Goal: Find specific page/section

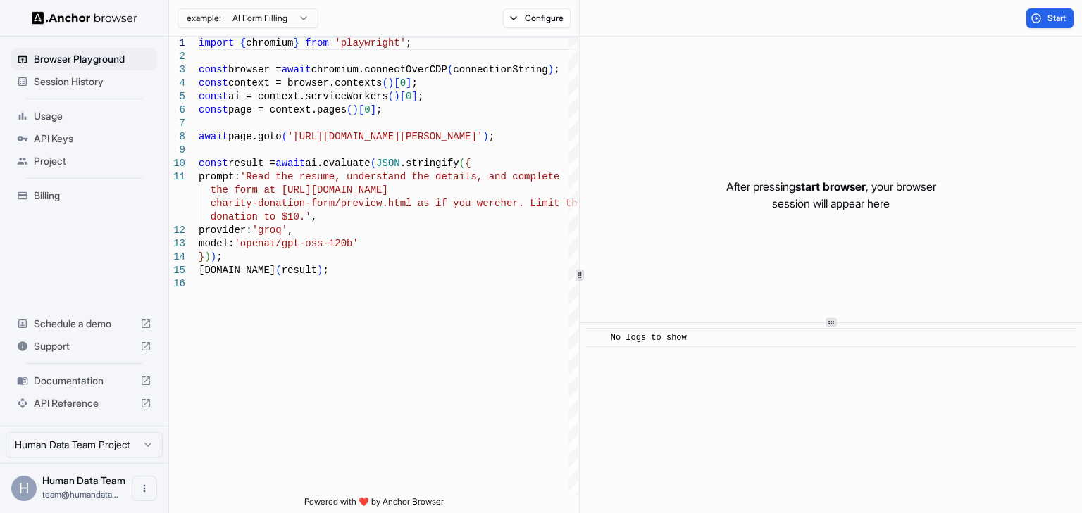
click at [73, 72] on div "Session History" at bounding box center [84, 81] width 146 height 23
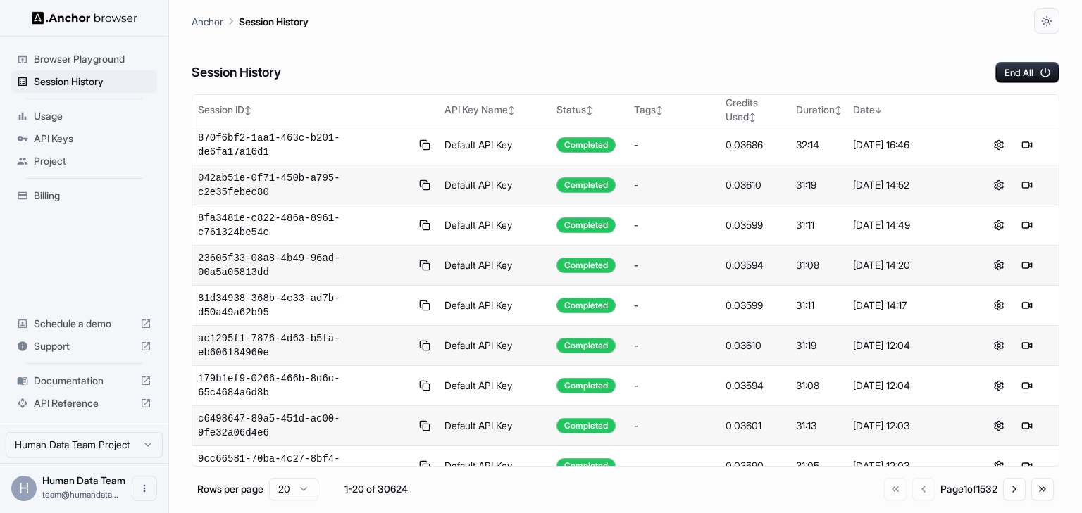
click at [570, 76] on div "Session History End All" at bounding box center [625, 58] width 867 height 49
click at [626, 73] on div "Session History End All" at bounding box center [625, 58] width 867 height 49
click at [594, 14] on div "Anchor Session History" at bounding box center [625, 17] width 867 height 34
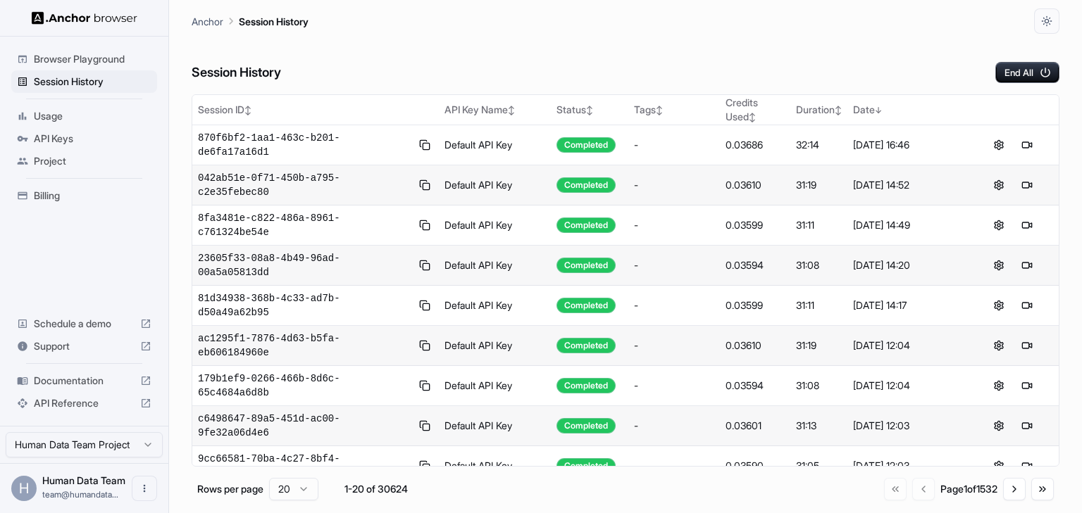
click at [575, 48] on div "Session History End All" at bounding box center [625, 58] width 867 height 49
click at [484, 23] on div "Anchor Session History" at bounding box center [625, 17] width 867 height 34
drag, startPoint x: 399, startPoint y: 56, endPoint x: 205, endPoint y: 68, distance: 194.7
click at [205, 68] on div "Session History End All" at bounding box center [625, 58] width 867 height 49
click at [232, 74] on h6 "Session History" at bounding box center [236, 73] width 89 height 20
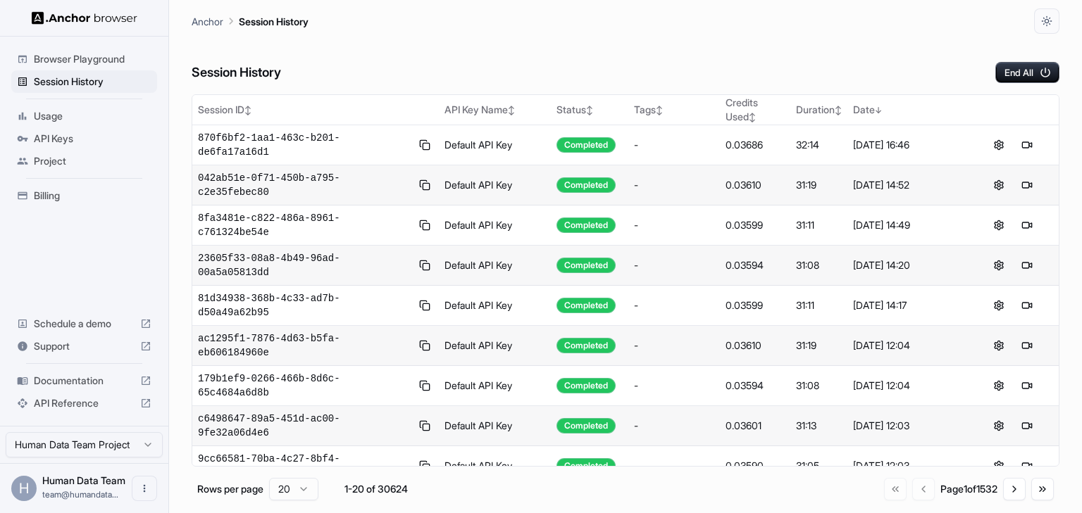
click at [239, 74] on h6 "Session History" at bounding box center [236, 73] width 89 height 20
click at [239, 68] on h6 "Session History" at bounding box center [236, 73] width 89 height 20
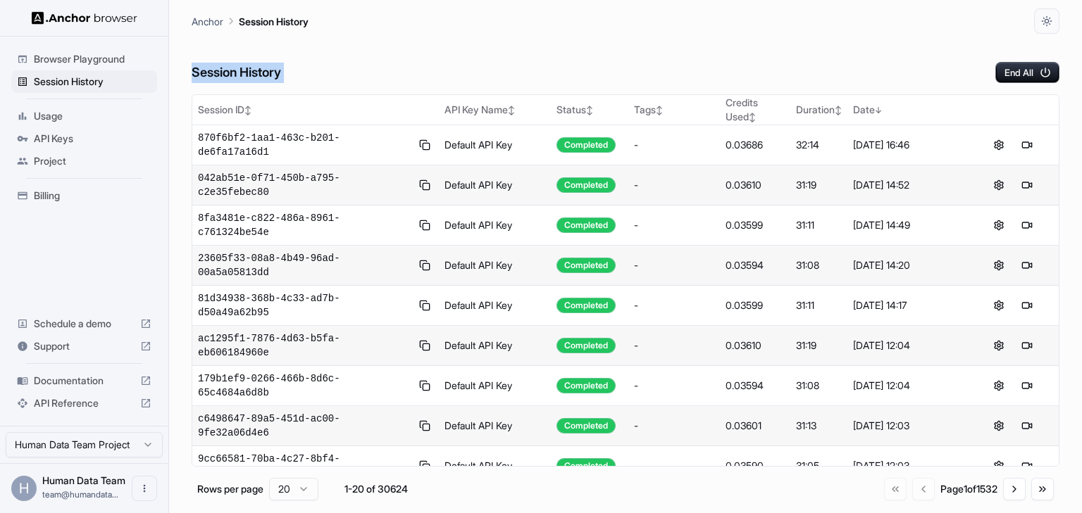
click at [239, 66] on h6 "Session History" at bounding box center [236, 73] width 89 height 20
